Goal: Task Accomplishment & Management: Manage account settings

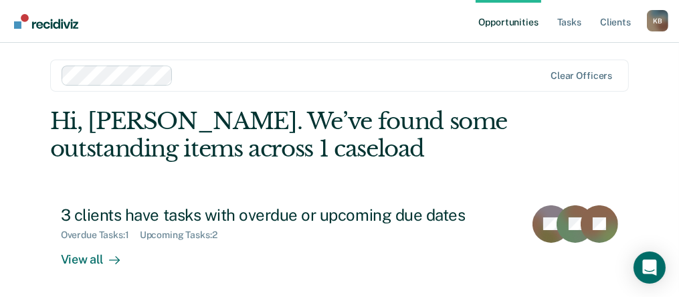
scroll to position [6, 0]
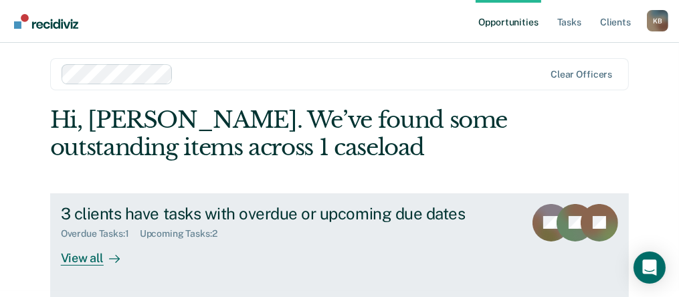
click at [84, 262] on div "View all" at bounding box center [98, 252] width 75 height 26
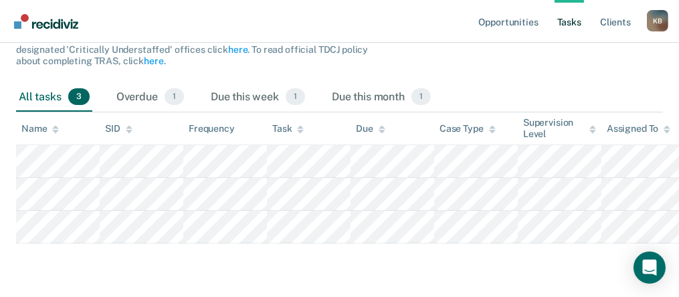
scroll to position [186, 0]
click at [239, 83] on div "Due this week 1" at bounding box center [258, 97] width 100 height 29
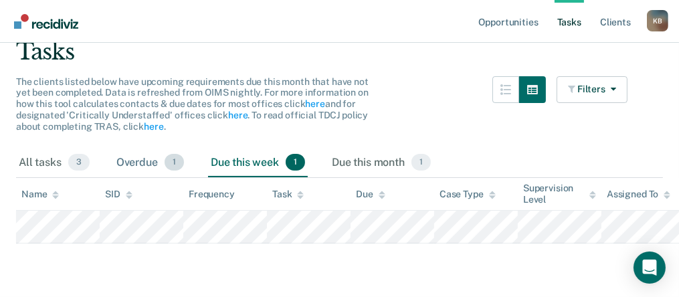
click at [138, 153] on div "Overdue 1" at bounding box center [150, 163] width 73 height 29
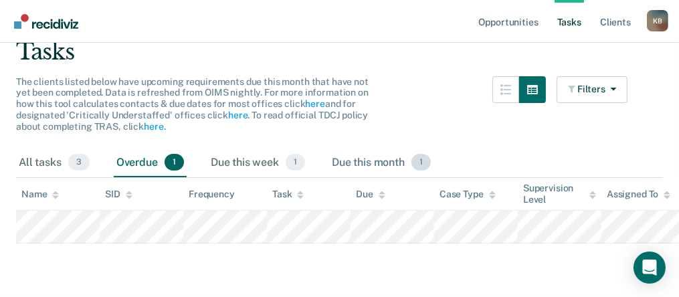
click at [359, 155] on div "Due this month 1" at bounding box center [381, 163] width 104 height 29
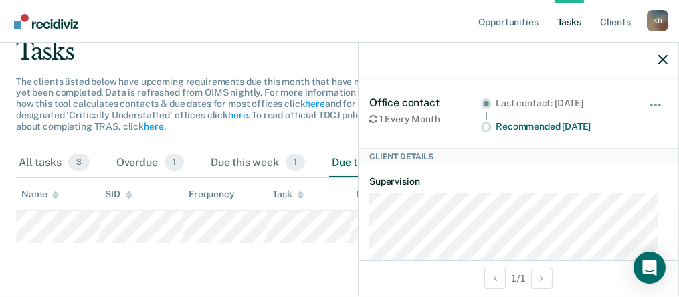
scroll to position [0, 0]
